Goal: Navigation & Orientation: Find specific page/section

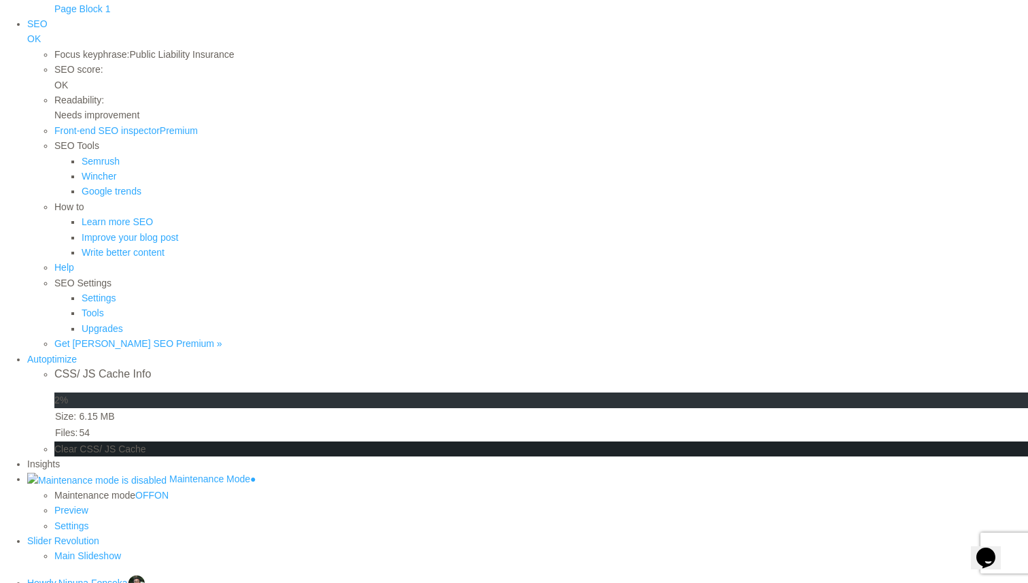
scroll to position [706, 0]
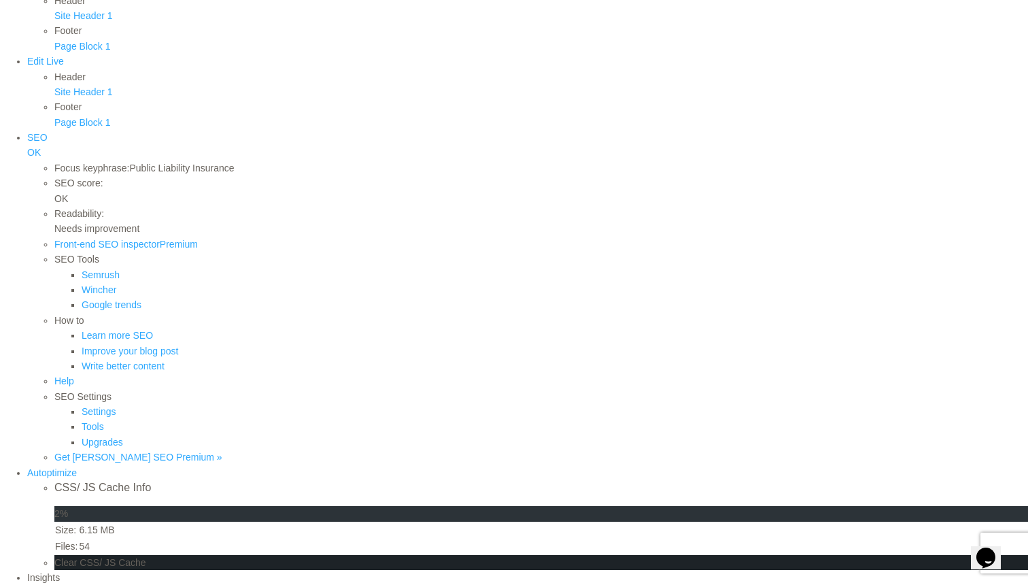
scroll to position [531, 0]
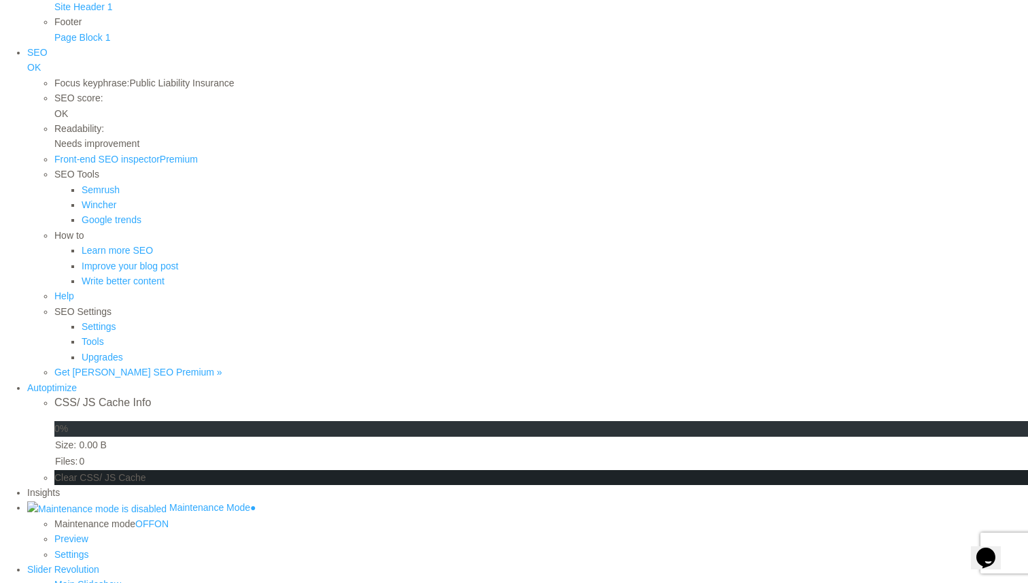
scroll to position [440, 0]
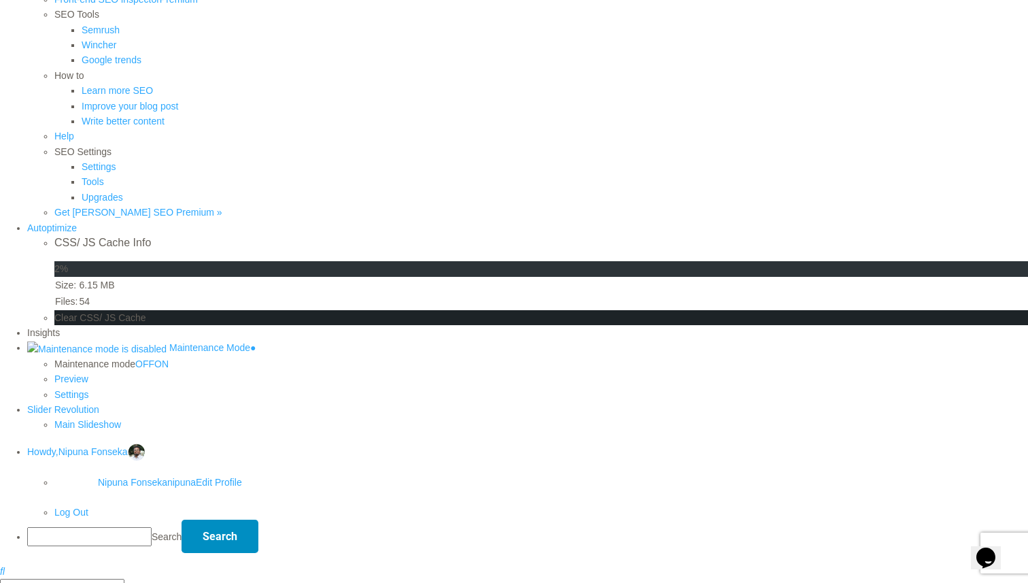
scroll to position [625, 0]
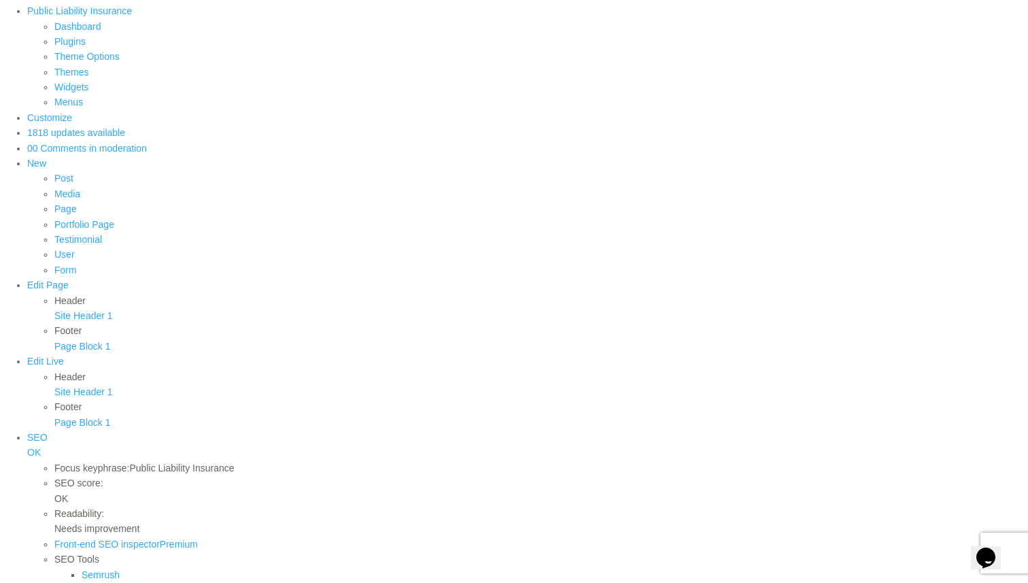
scroll to position [0, 0]
